Goal: Transaction & Acquisition: Purchase product/service

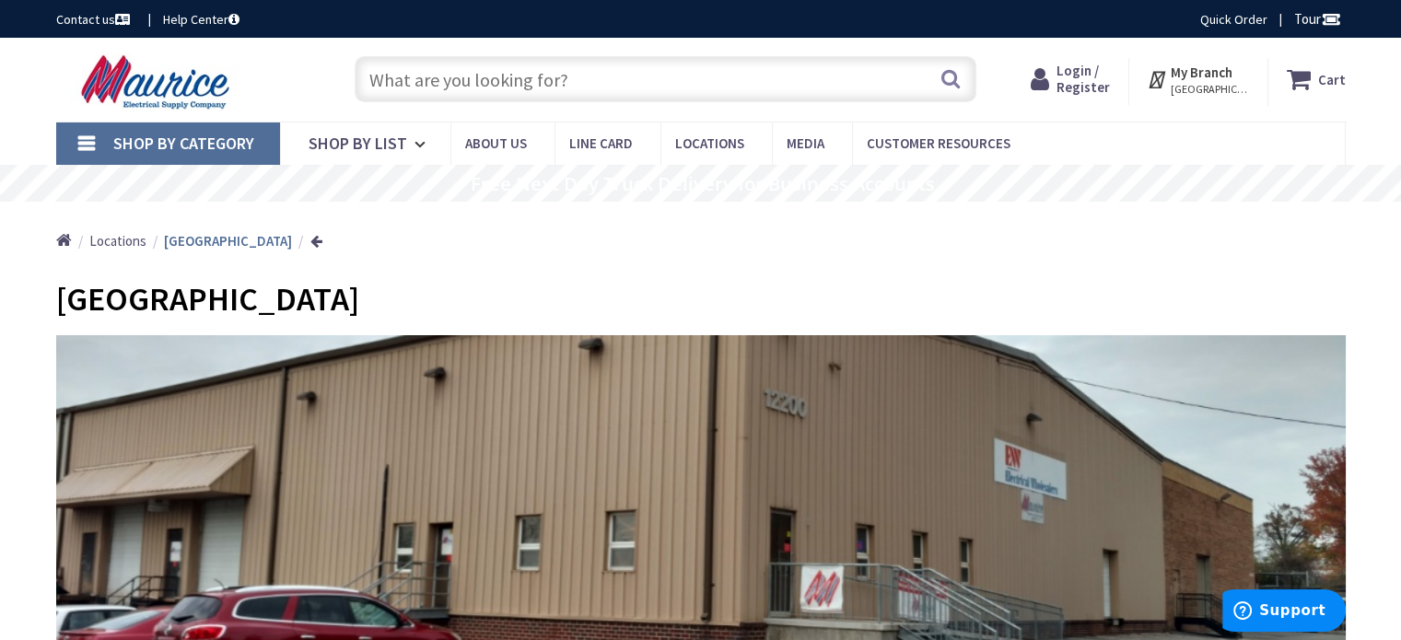
click at [496, 73] on input "text" at bounding box center [666, 79] width 622 height 46
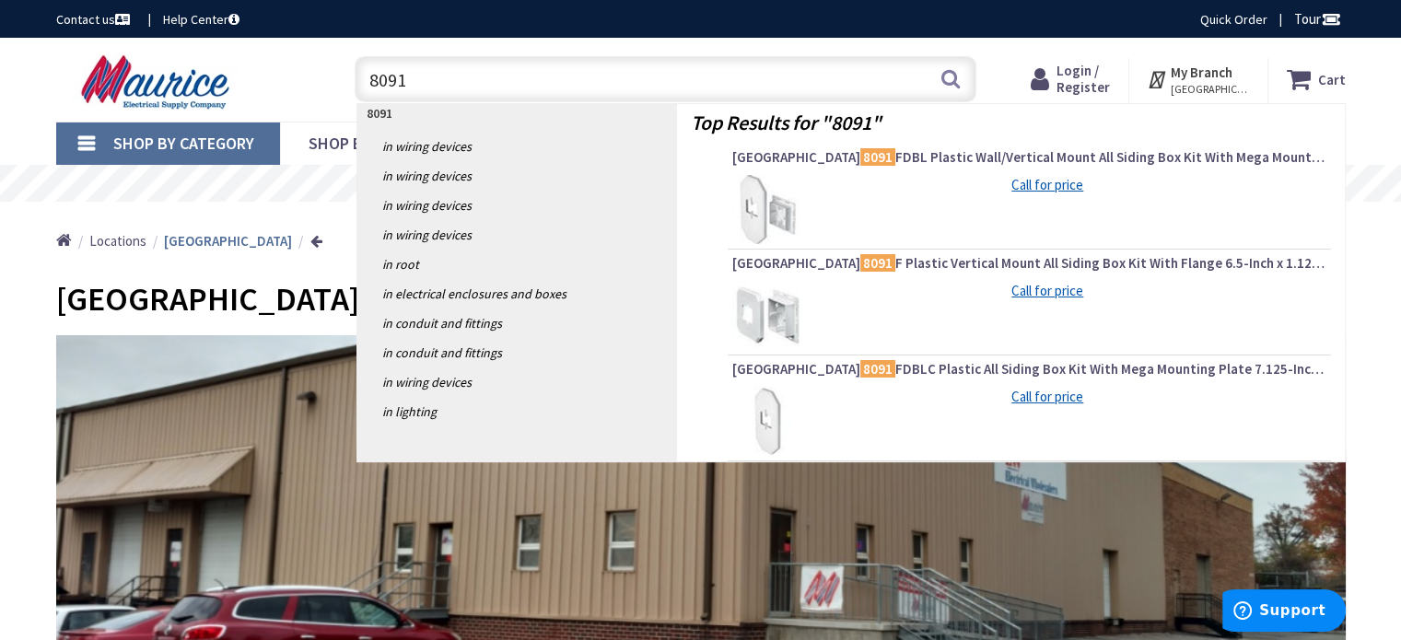
type input "8091f"
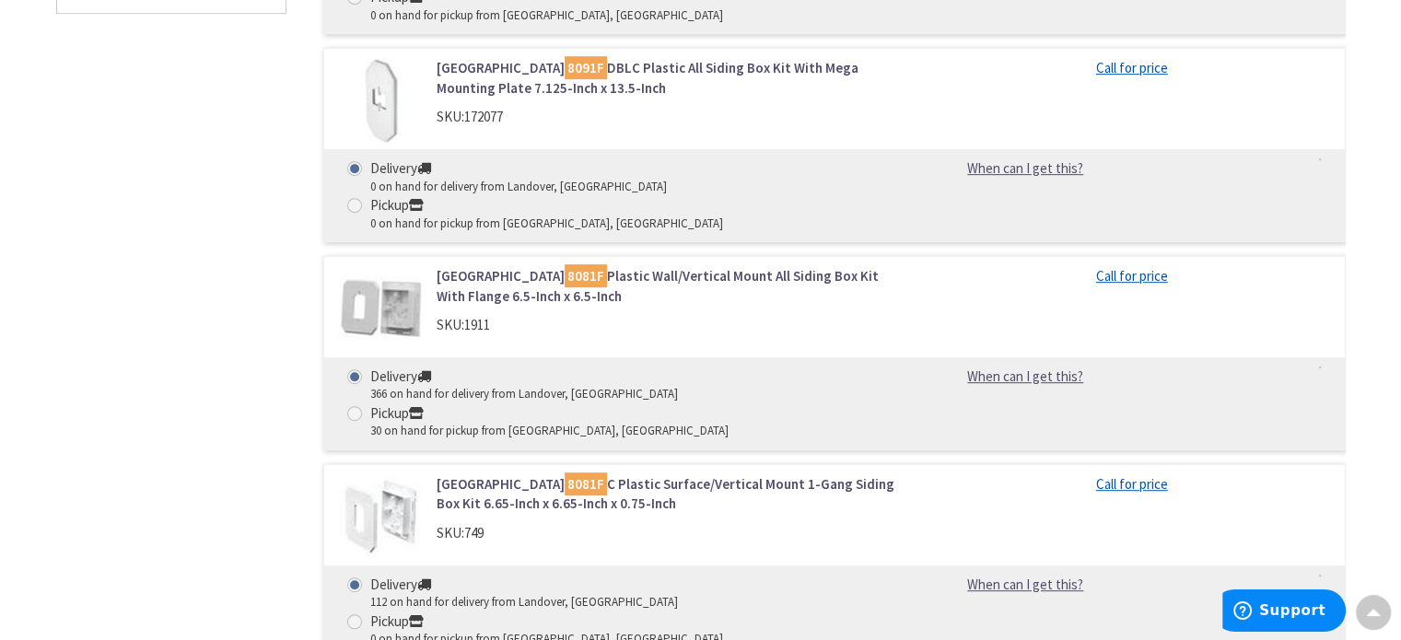
scroll to position [865, 0]
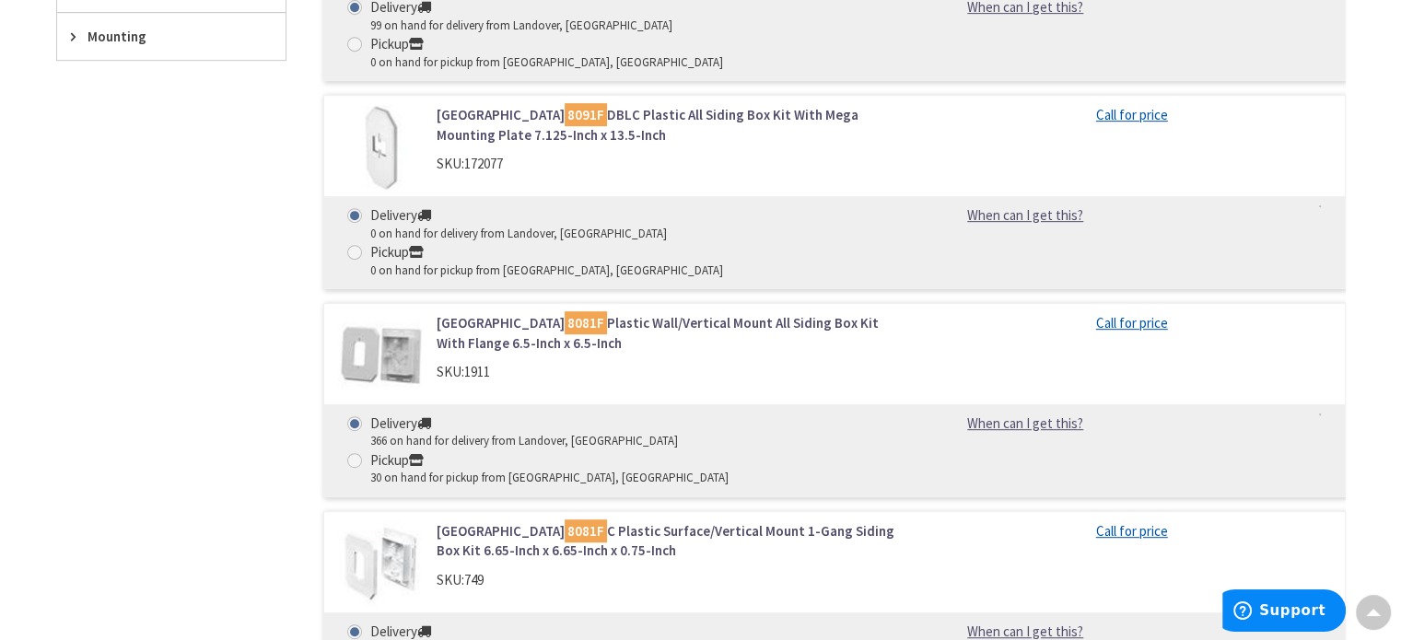
click at [239, 320] on div "Filters 9 items Pickup Today Beltsville, MD (0 mi) (4) Landover, MD (10.13 mi) …" at bounding box center [171, 611] width 230 height 1872
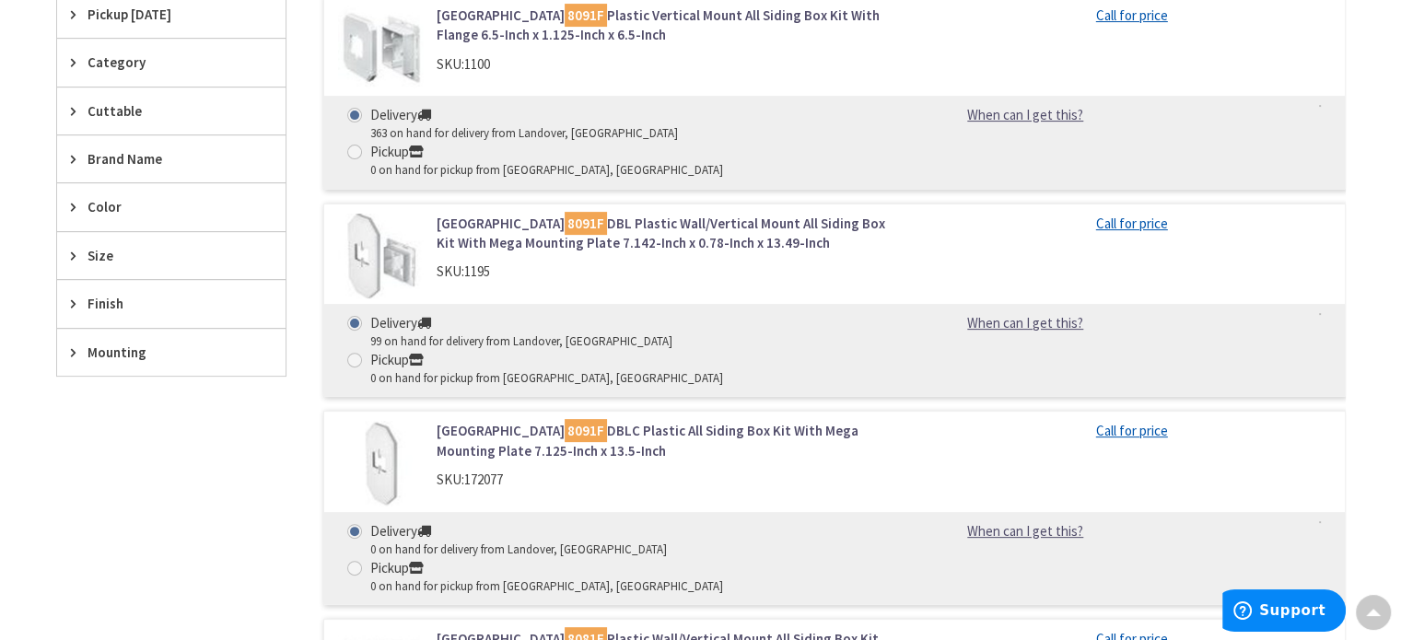
drag, startPoint x: 217, startPoint y: 344, endPoint x: 124, endPoint y: 544, distance: 221.3
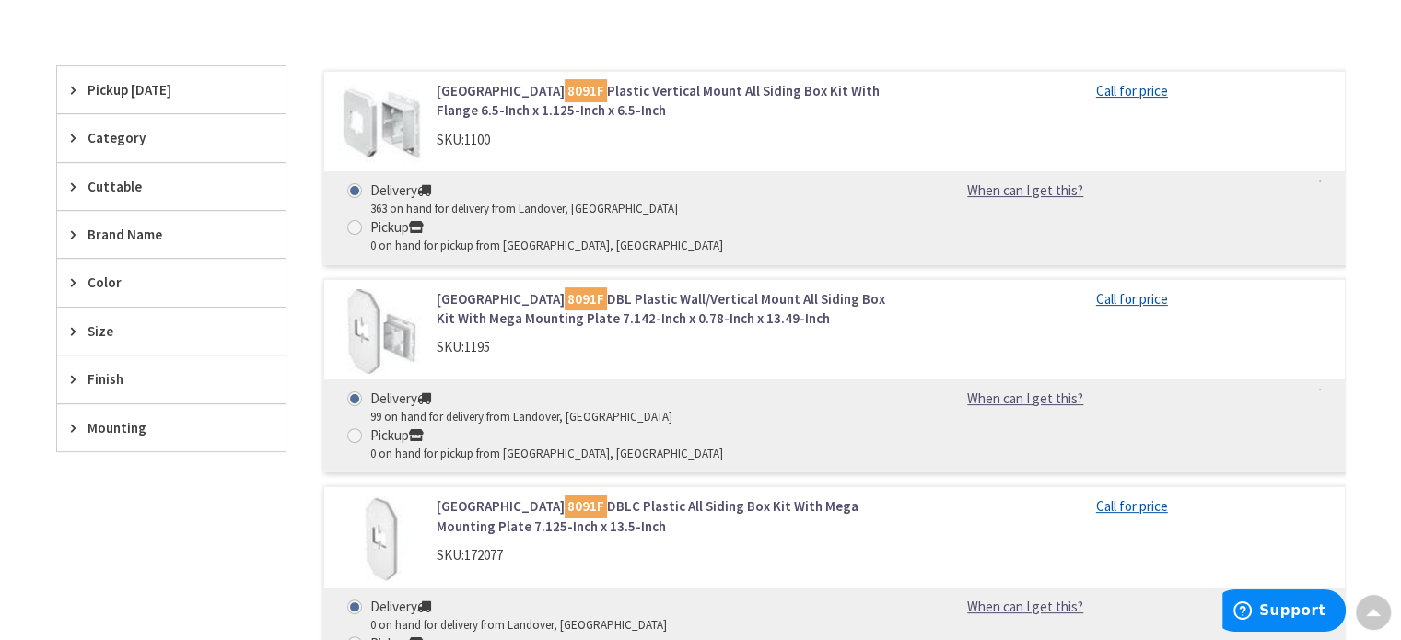
scroll to position [477, 0]
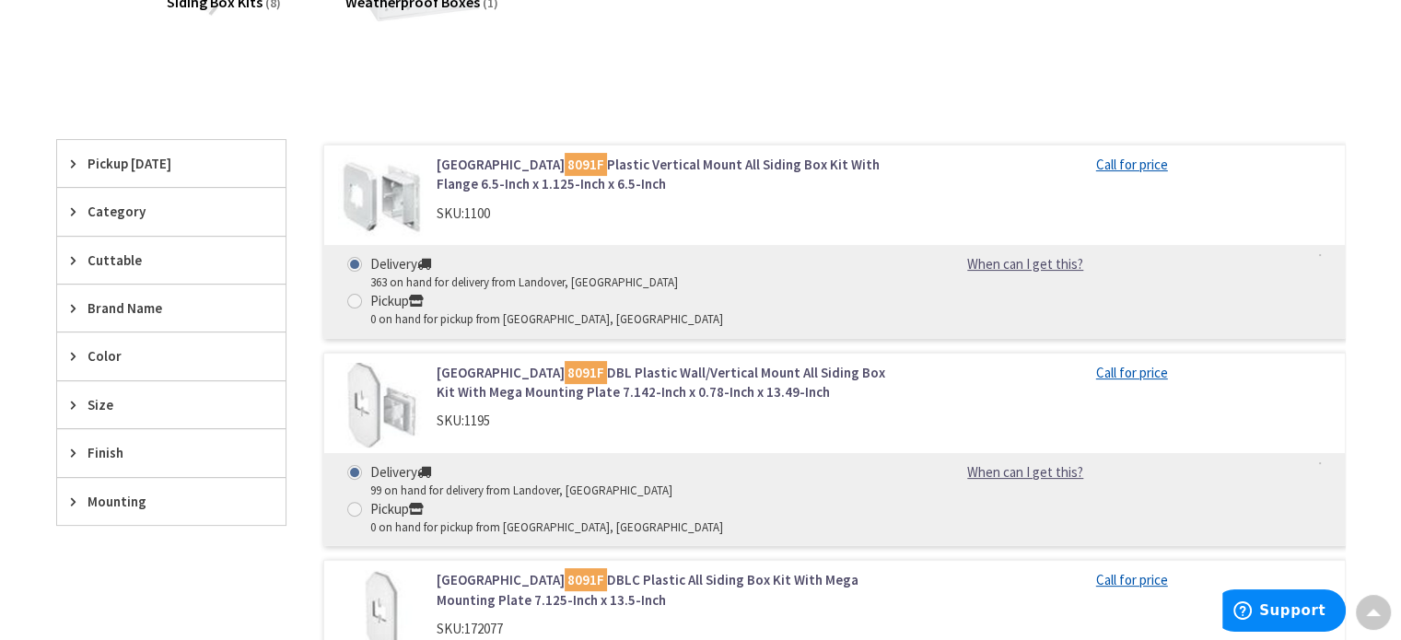
scroll to position [408, 0]
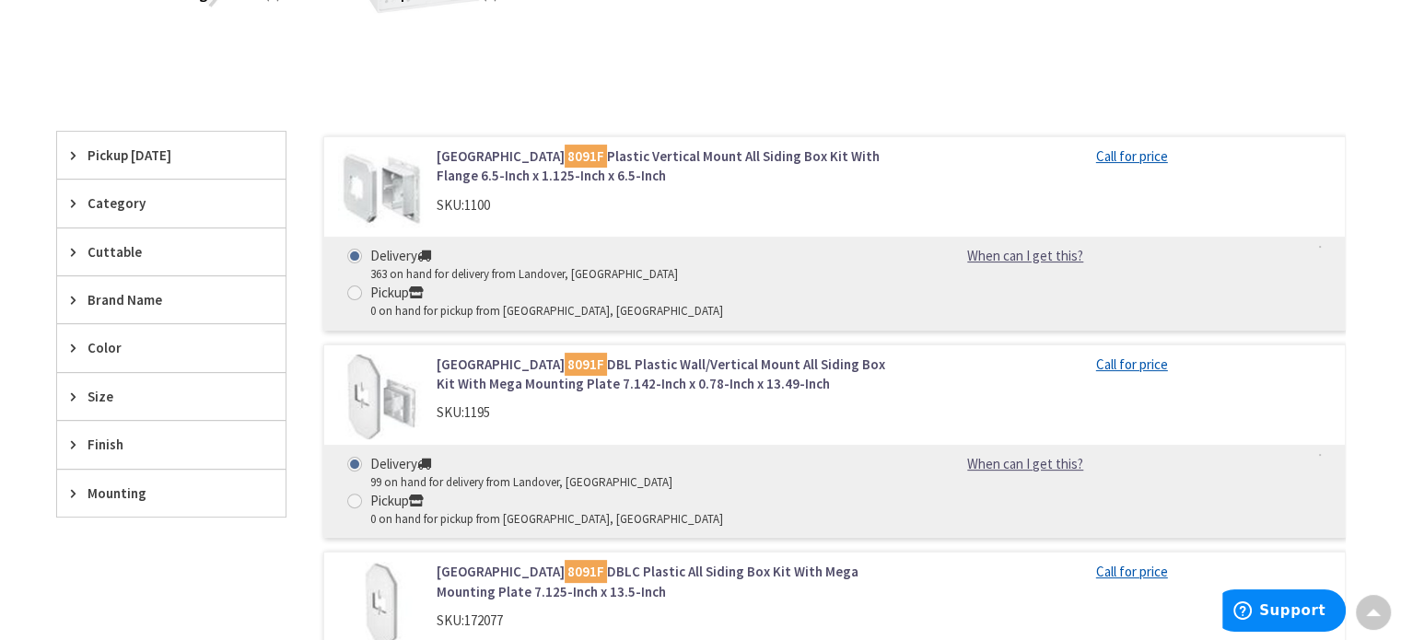
click at [565, 155] on link "Arlington 8091F Plastic Vertical Mount All Siding Box Kit With Flange 6.5-Inch …" at bounding box center [671, 166] width 469 height 40
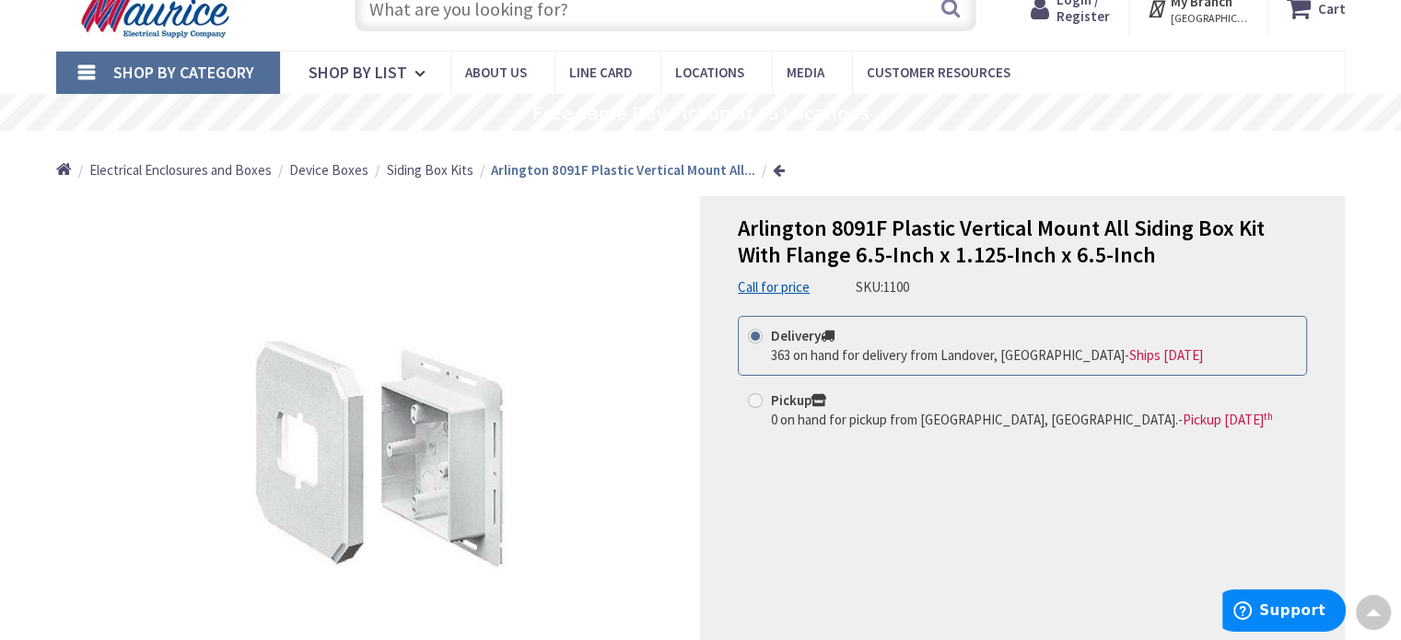
scroll to position [70, 0]
drag, startPoint x: 741, startPoint y: 229, endPoint x: 889, endPoint y: 233, distance: 147.4
click at [889, 233] on span "Arlington 8091F Plastic Vertical Mount All Siding Box Kit With Flange 6.5-Inch …" at bounding box center [1001, 242] width 527 height 55
copy span "Arlington 8091F"
